Goal: Entertainment & Leisure: Consume media (video, audio)

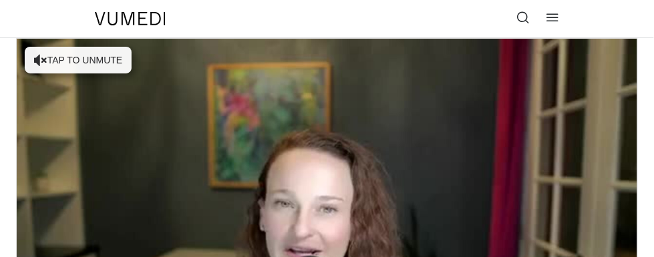
click at [88, 67] on div "10 seconds Tap to unmute" at bounding box center [327, 213] width 621 height 349
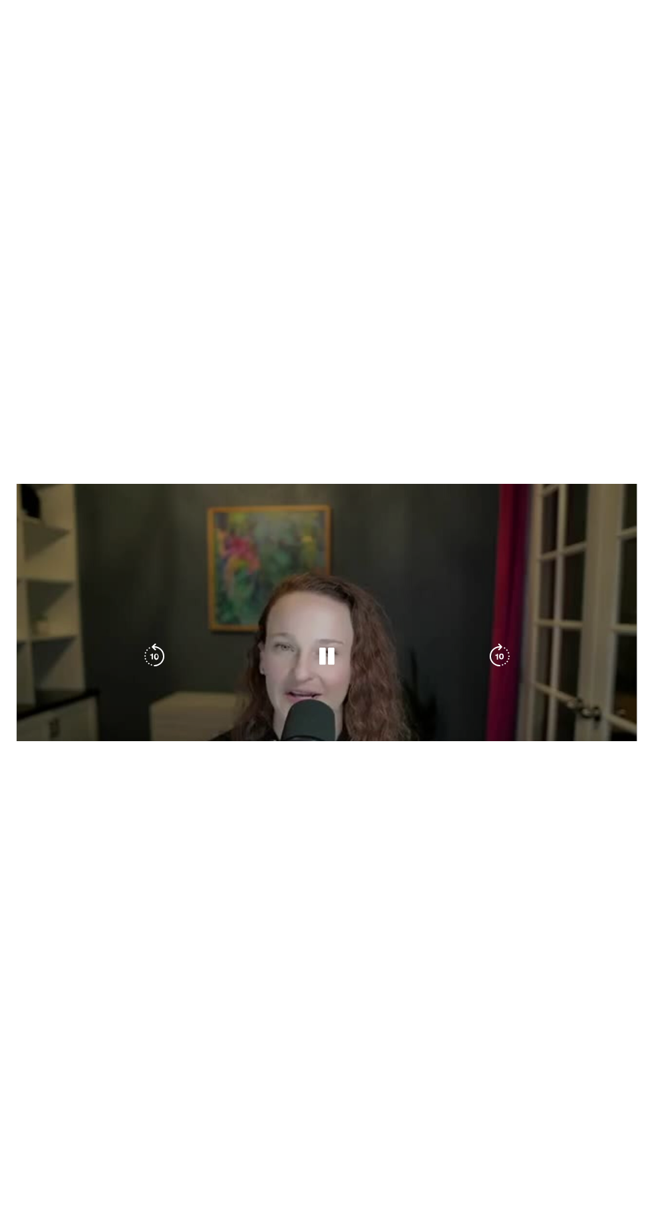
scroll to position [46, 0]
